Goal: Navigation & Orientation: Find specific page/section

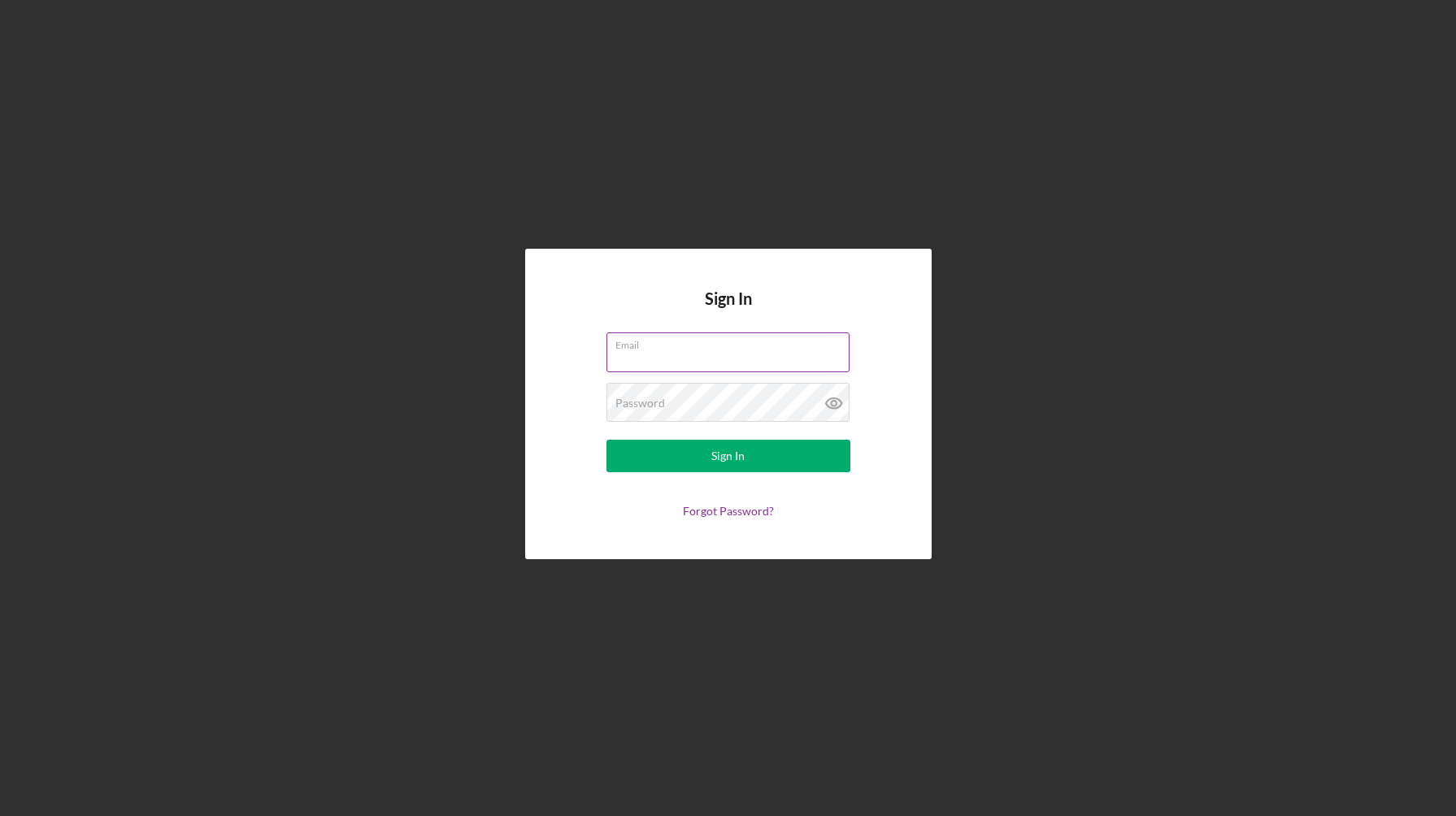
click at [660, 349] on div "Email" at bounding box center [728, 352] width 244 height 41
